Goal: Check status: Check status

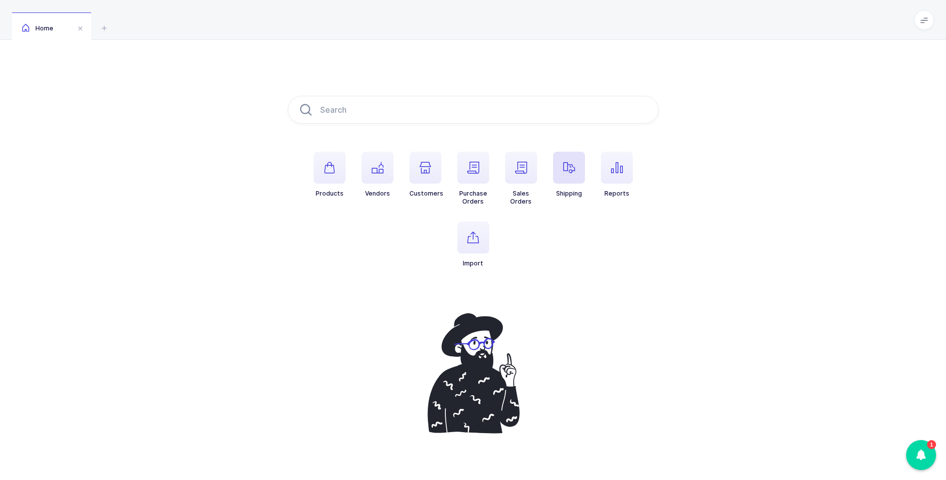
click at [571, 168] on icon "button" at bounding box center [569, 168] width 12 height 12
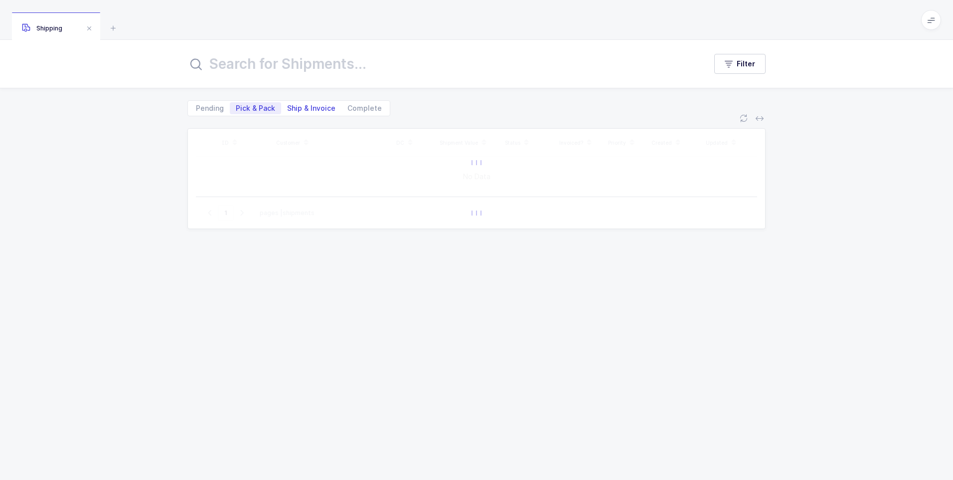
click at [290, 108] on span "Ship & Invoice" at bounding box center [311, 108] width 48 height 7
click at [288, 108] on input "Ship & Invoice" at bounding box center [284, 105] width 6 height 6
radio input "true"
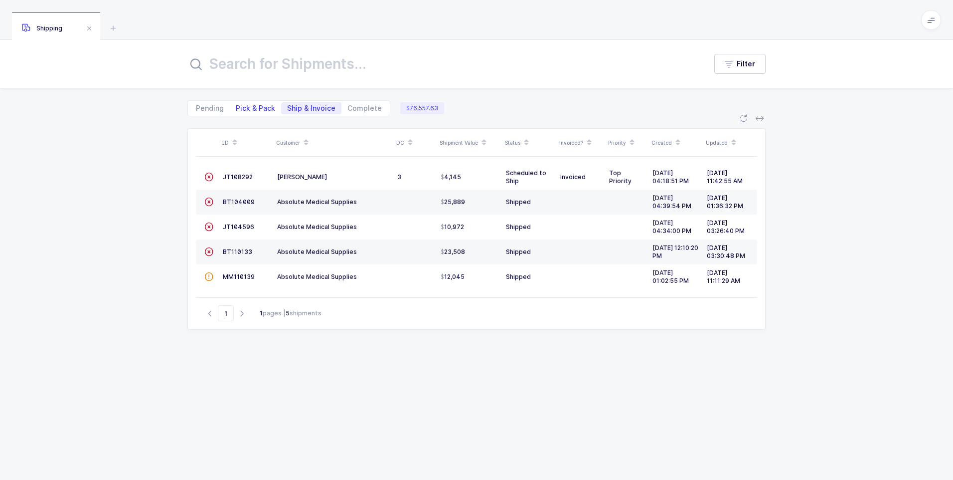
click at [252, 107] on span "Pick & Pack" at bounding box center [255, 108] width 39 height 7
click at [236, 107] on input "Pick & Pack" at bounding box center [233, 105] width 6 height 6
radio input "true"
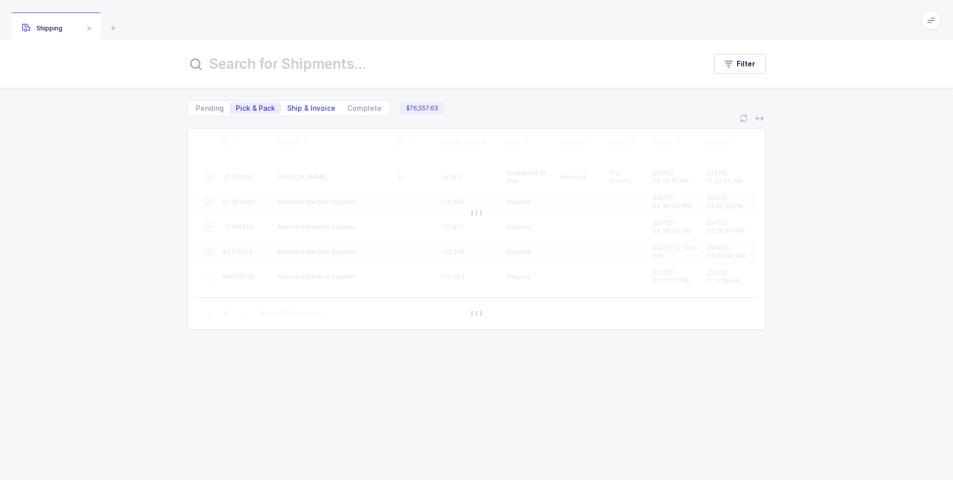
click at [300, 106] on span "Ship & Invoice" at bounding box center [311, 108] width 48 height 7
click at [288, 106] on input "Ship & Invoice" at bounding box center [284, 105] width 6 height 6
radio input "true"
radio input "false"
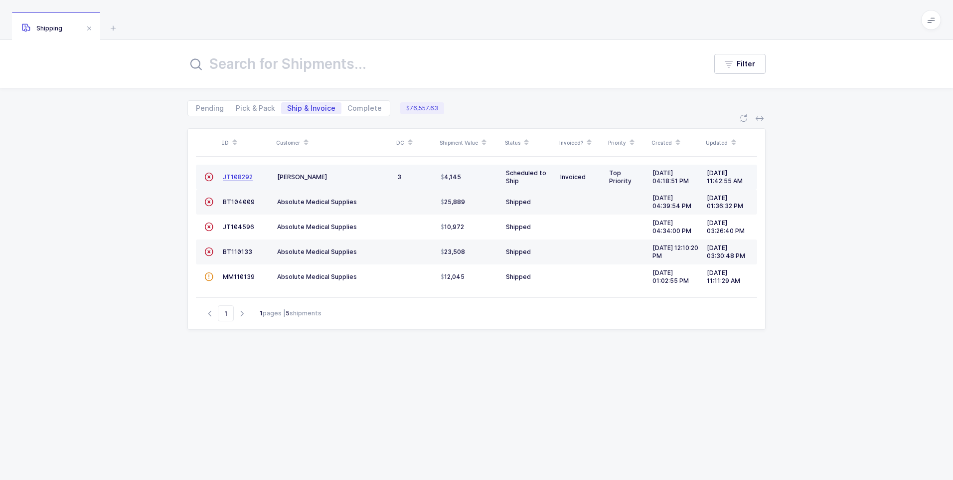
click at [249, 179] on span "JT108292" at bounding box center [238, 176] width 30 height 7
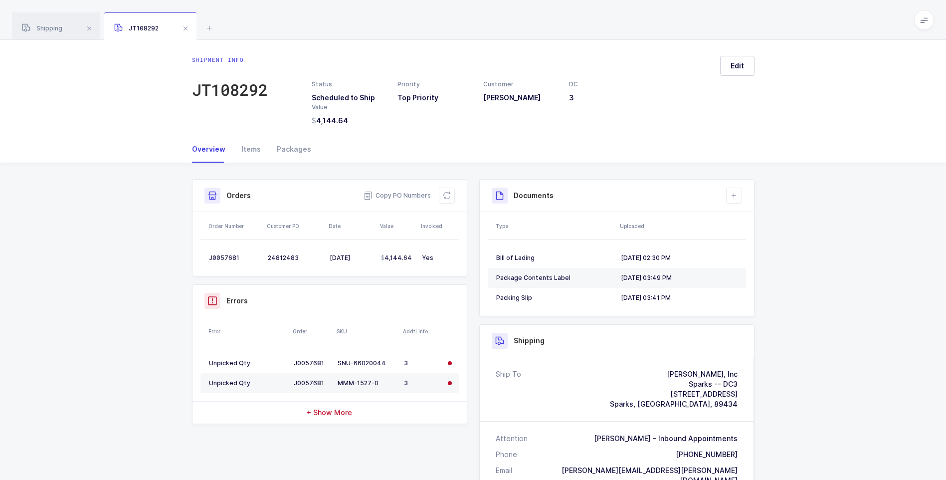
click at [189, 28] on span at bounding box center [186, 28] width 12 height 12
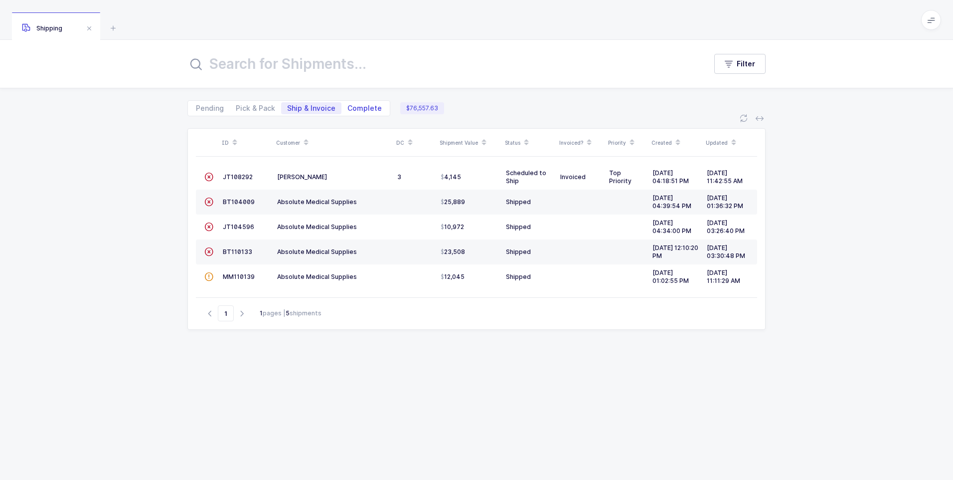
click at [360, 112] on span "Complete" at bounding box center [365, 108] width 34 height 7
click at [348, 109] on input "Complete" at bounding box center [345, 105] width 6 height 6
radio input "true"
radio input "false"
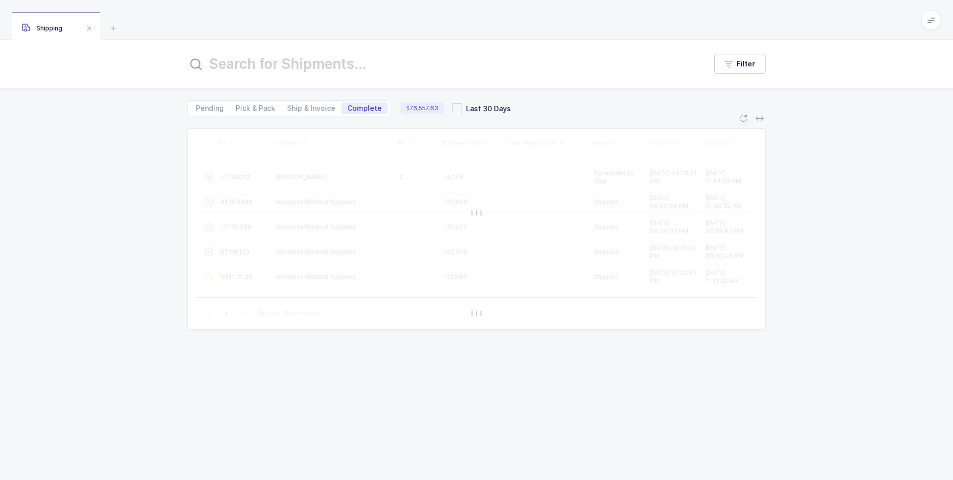
click at [328, 70] on input "text" at bounding box center [440, 64] width 507 height 24
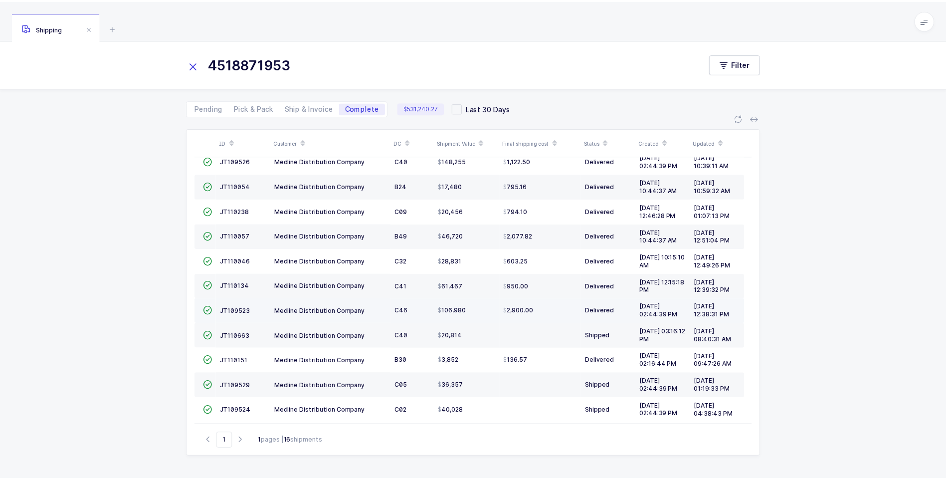
scroll to position [22, 0]
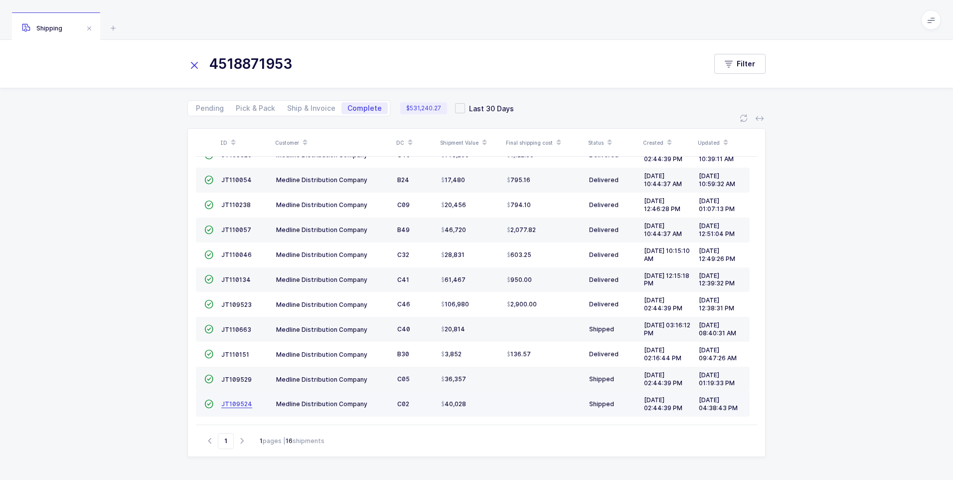
type input "4518871953"
click at [238, 404] on span "JT109524" at bounding box center [236, 403] width 31 height 7
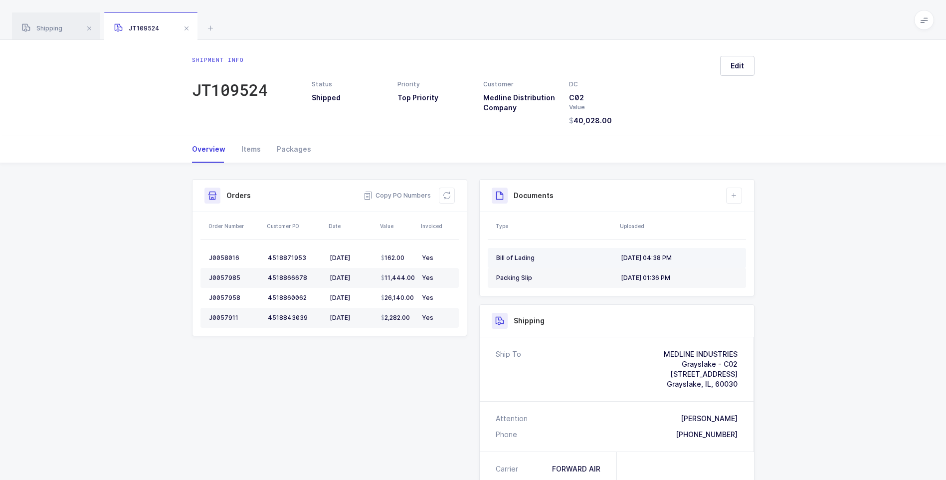
click at [504, 257] on div "Bill of Lading" at bounding box center [554, 258] width 117 height 8
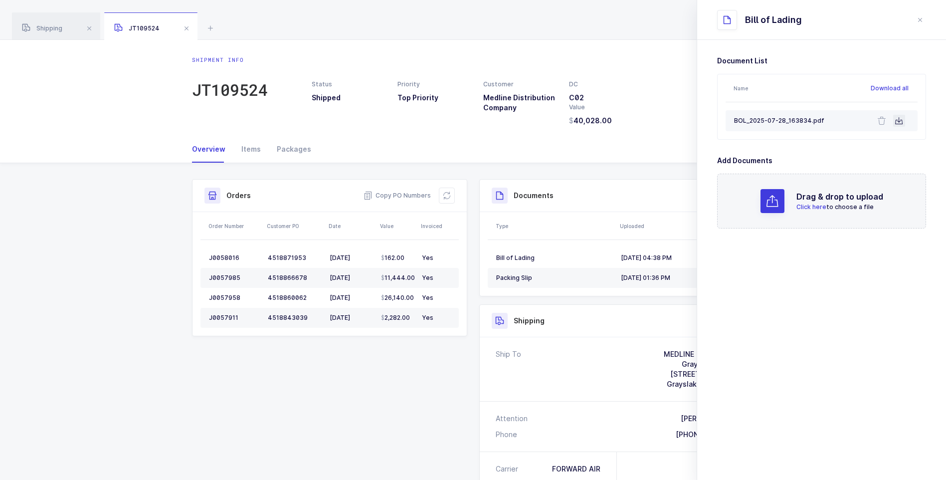
click at [900, 121] on icon at bounding box center [899, 121] width 8 height 8
click at [248, 145] on div "Items" at bounding box center [250, 149] width 35 height 27
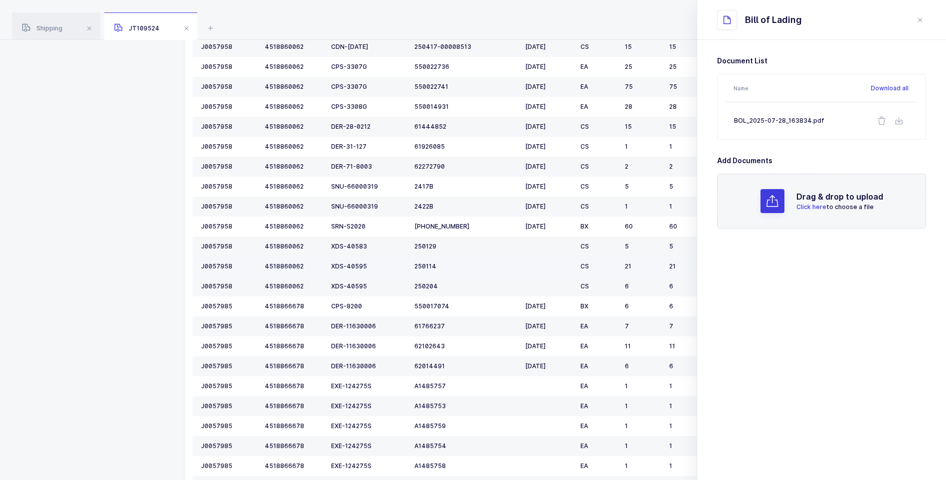
scroll to position [304, 0]
